Goal: Find specific page/section: Find specific page/section

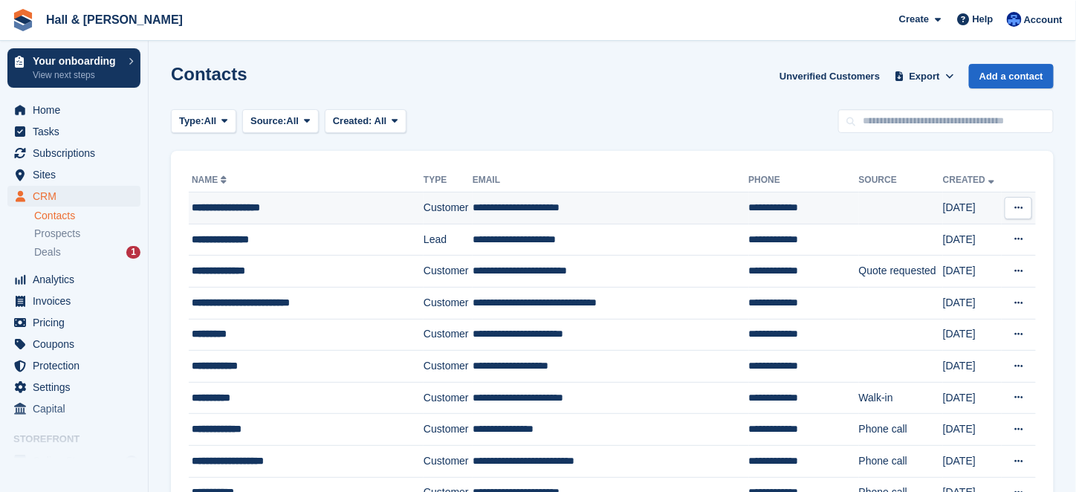
click at [493, 202] on td "**********" at bounding box center [611, 208] width 276 height 32
